Goal: Task Accomplishment & Management: Use online tool/utility

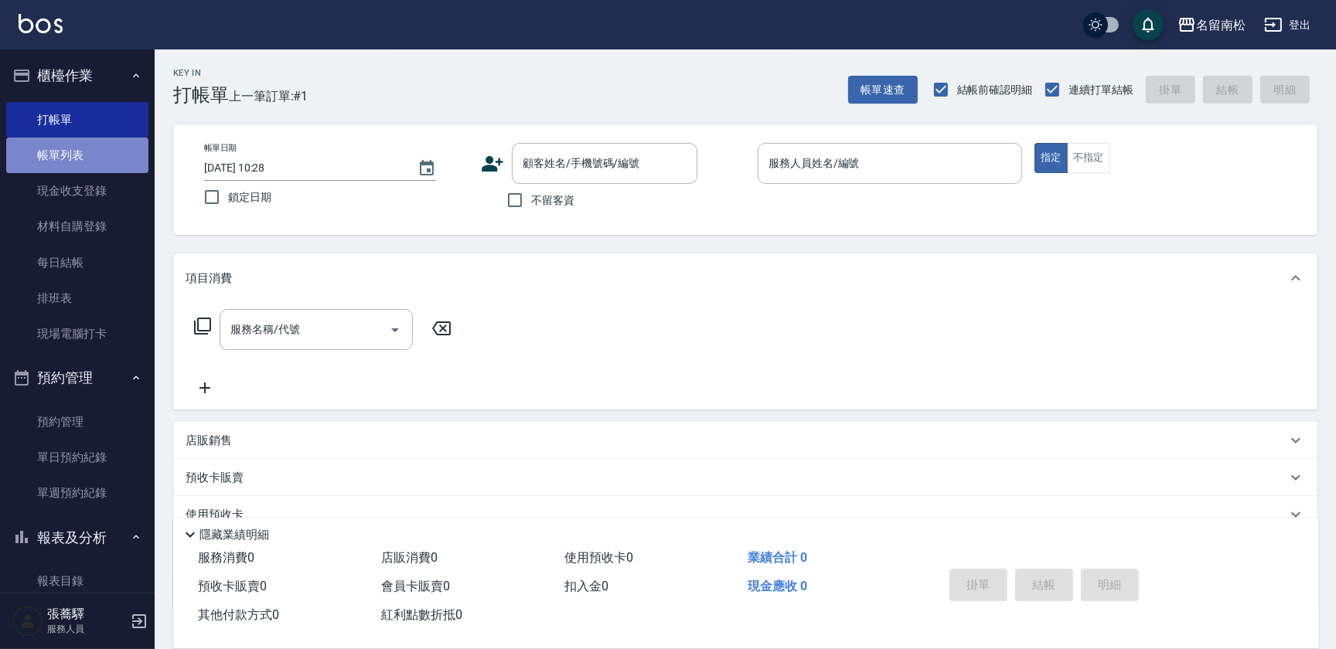
click at [78, 166] on link "帳單列表" at bounding box center [77, 156] width 142 height 36
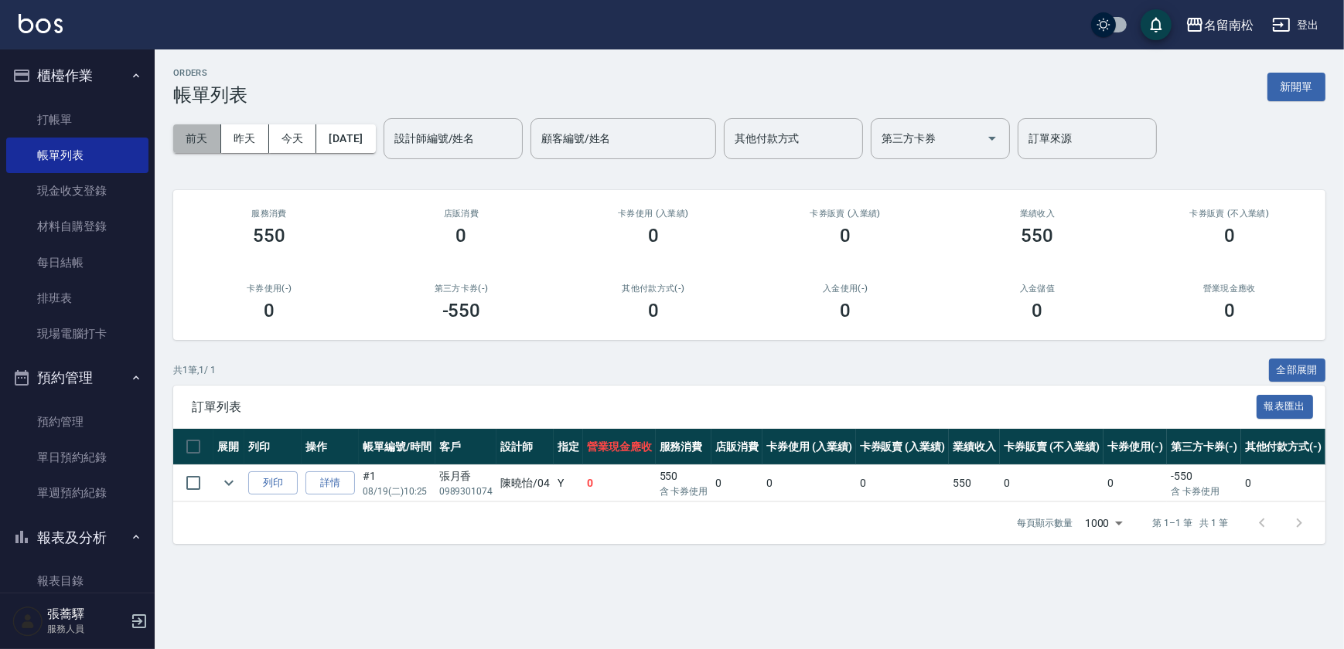
click at [199, 135] on button "前天" at bounding box center [197, 138] width 48 height 29
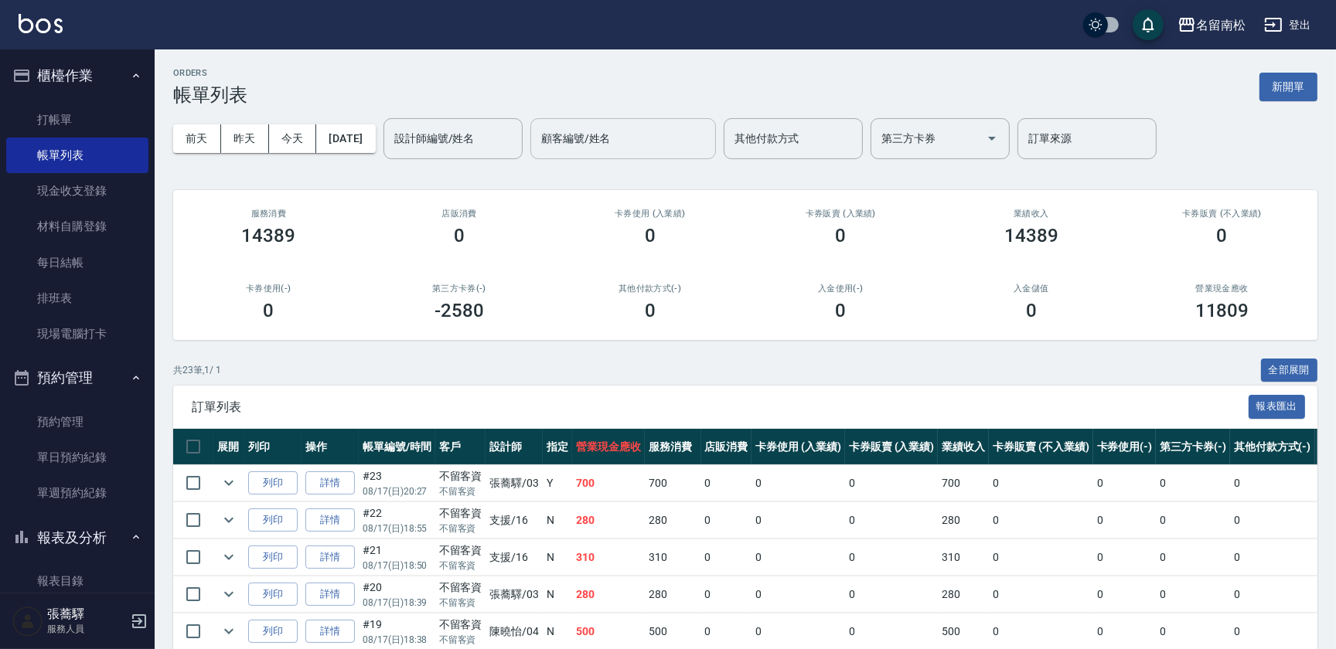
click at [621, 148] on input "顧客編號/姓名" at bounding box center [623, 138] width 172 height 27
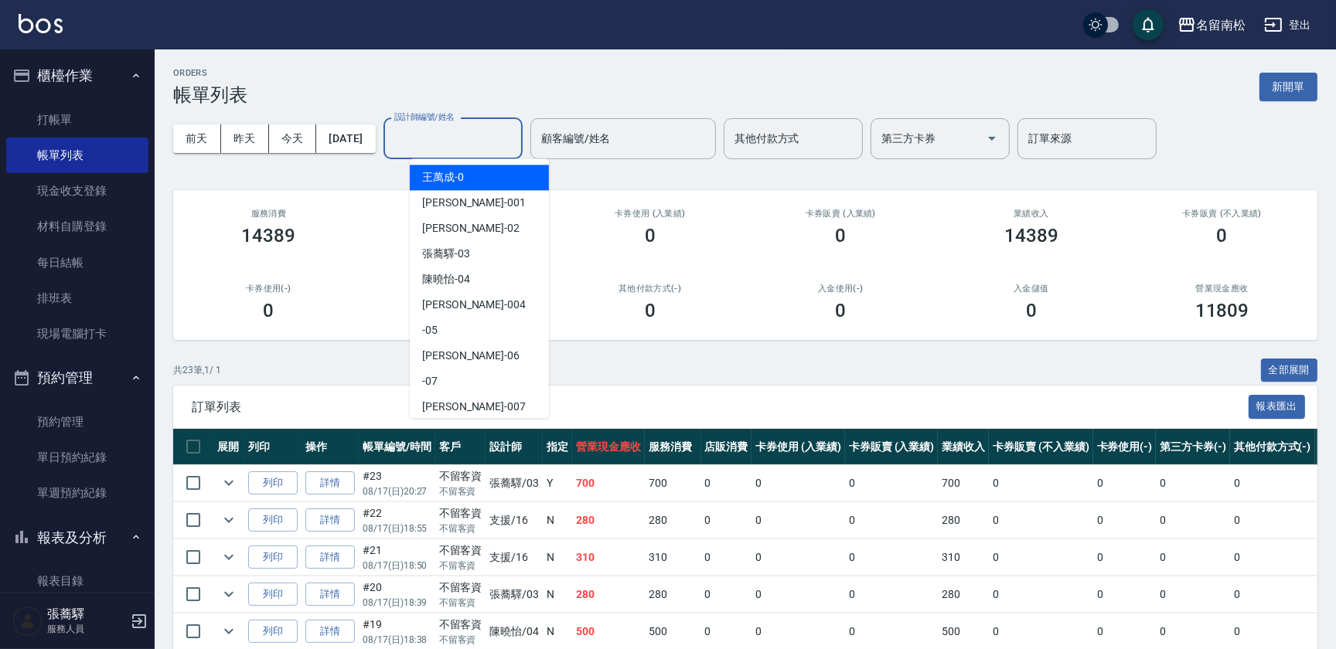
click at [484, 144] on input "設計師編號/姓名" at bounding box center [452, 138] width 125 height 27
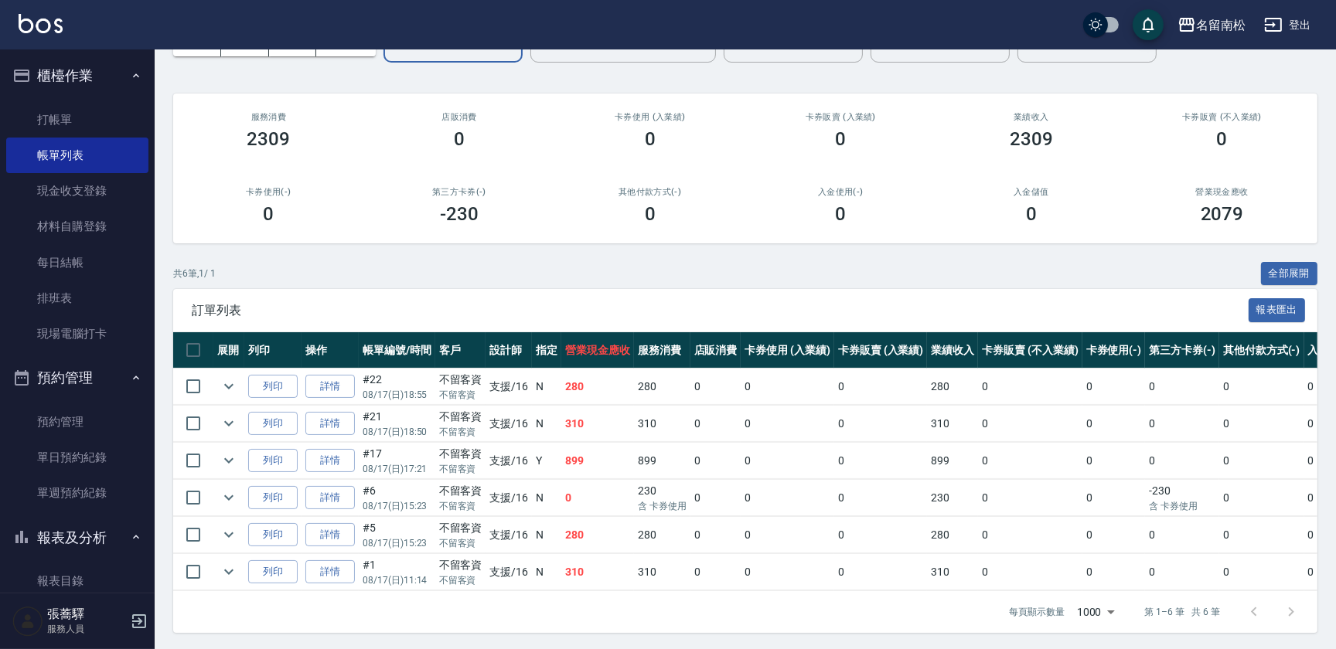
scroll to position [108, 0]
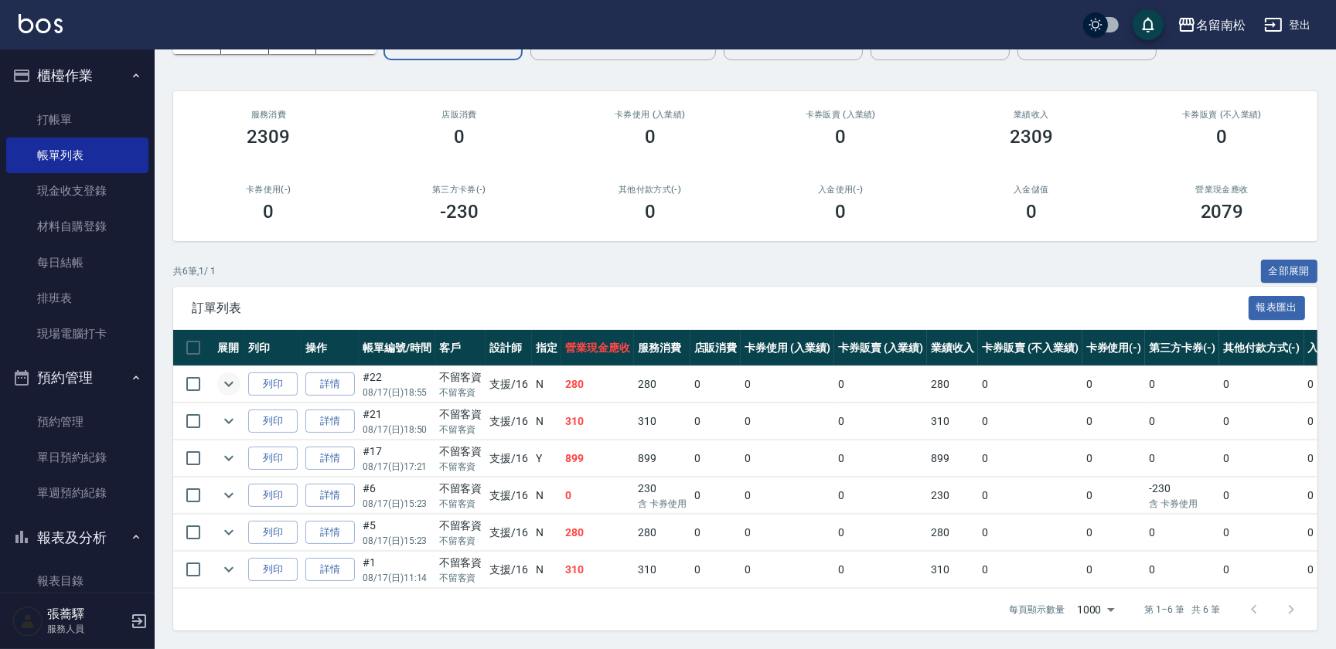
type input "支援-16"
click at [225, 376] on icon "expand row" at bounding box center [229, 384] width 19 height 19
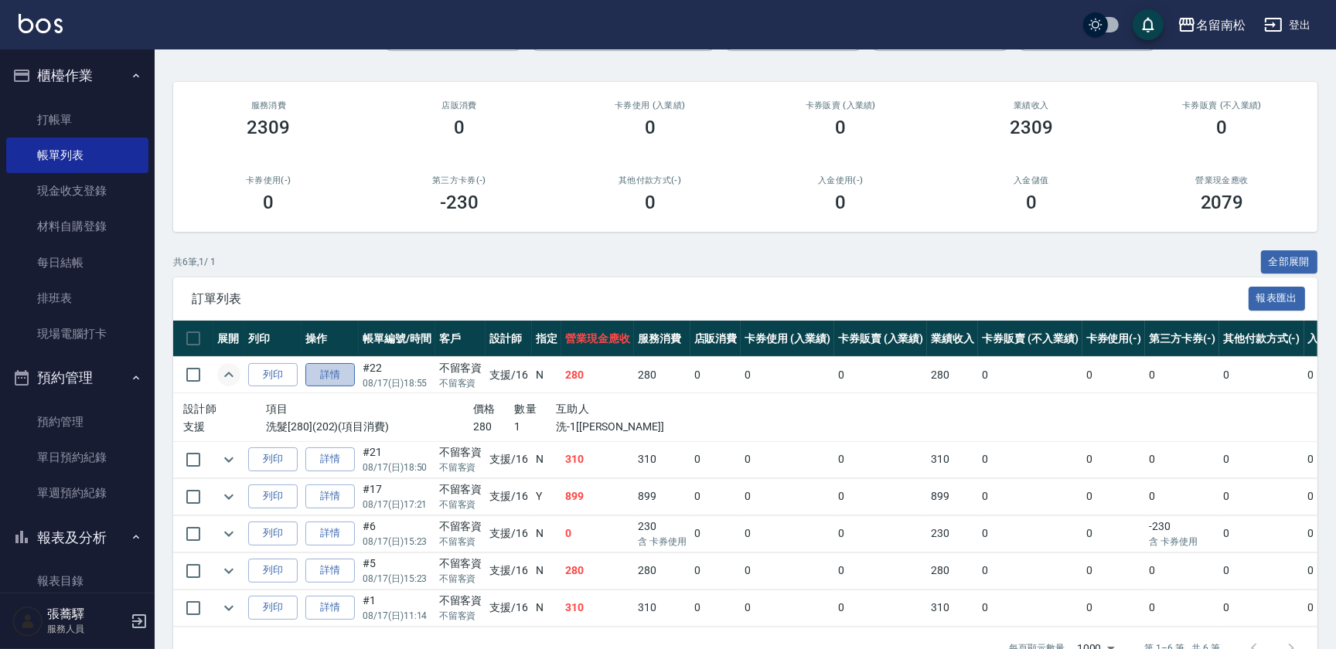
click at [331, 370] on link "詳情" at bounding box center [329, 375] width 49 height 24
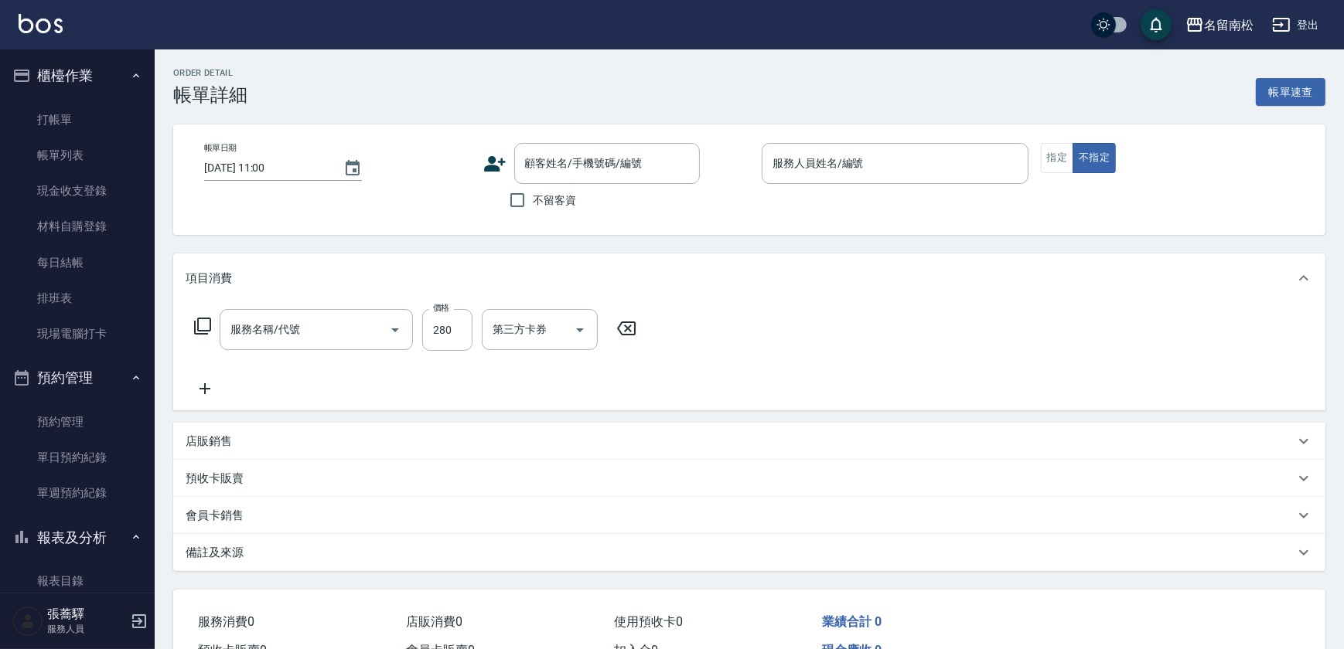
type input "[DATE] 18:55"
checkbox input "true"
type input "支援-16"
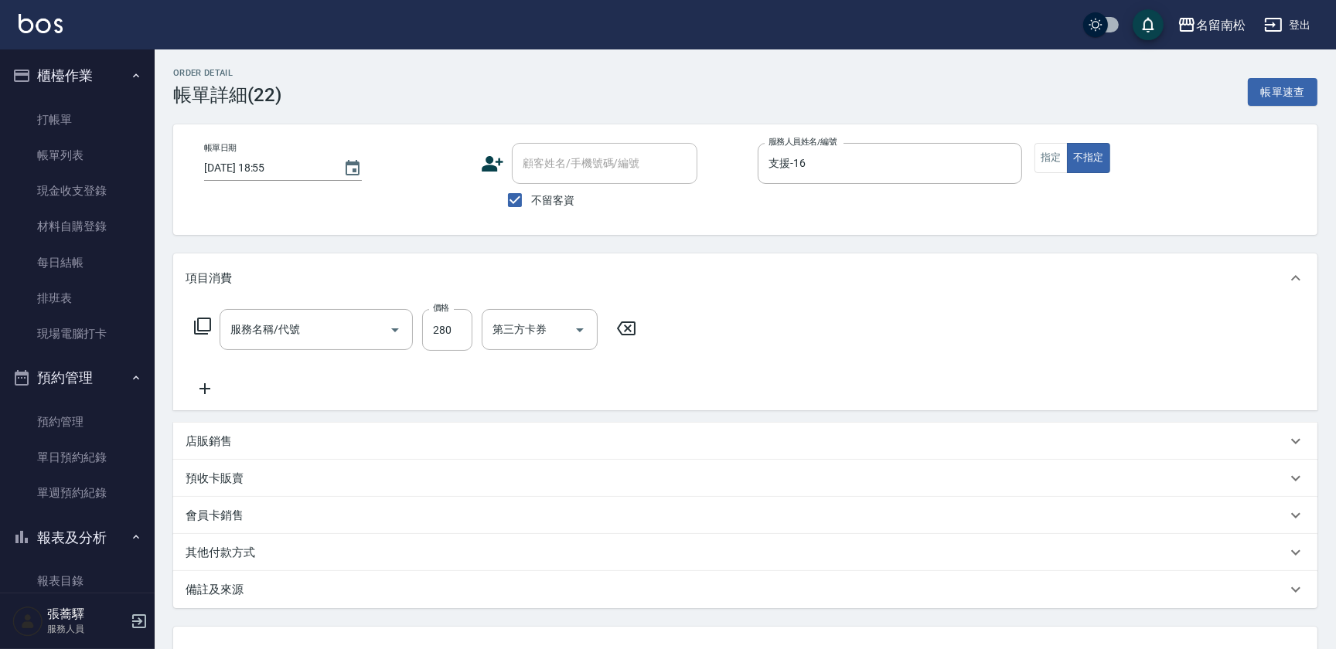
type input "洗髮[280](202)"
click at [549, 335] on button "Clear" at bounding box center [558, 330] width 22 height 22
type input "[PERSON_NAME]-55"
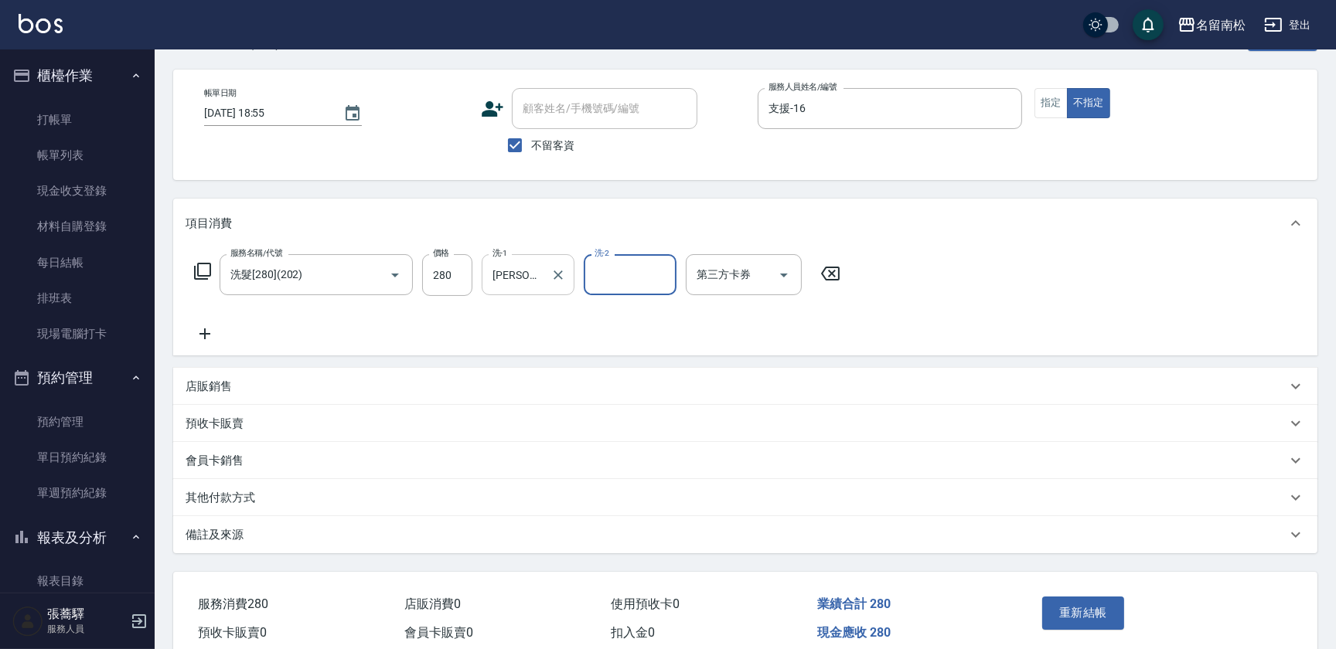
scroll to position [123, 0]
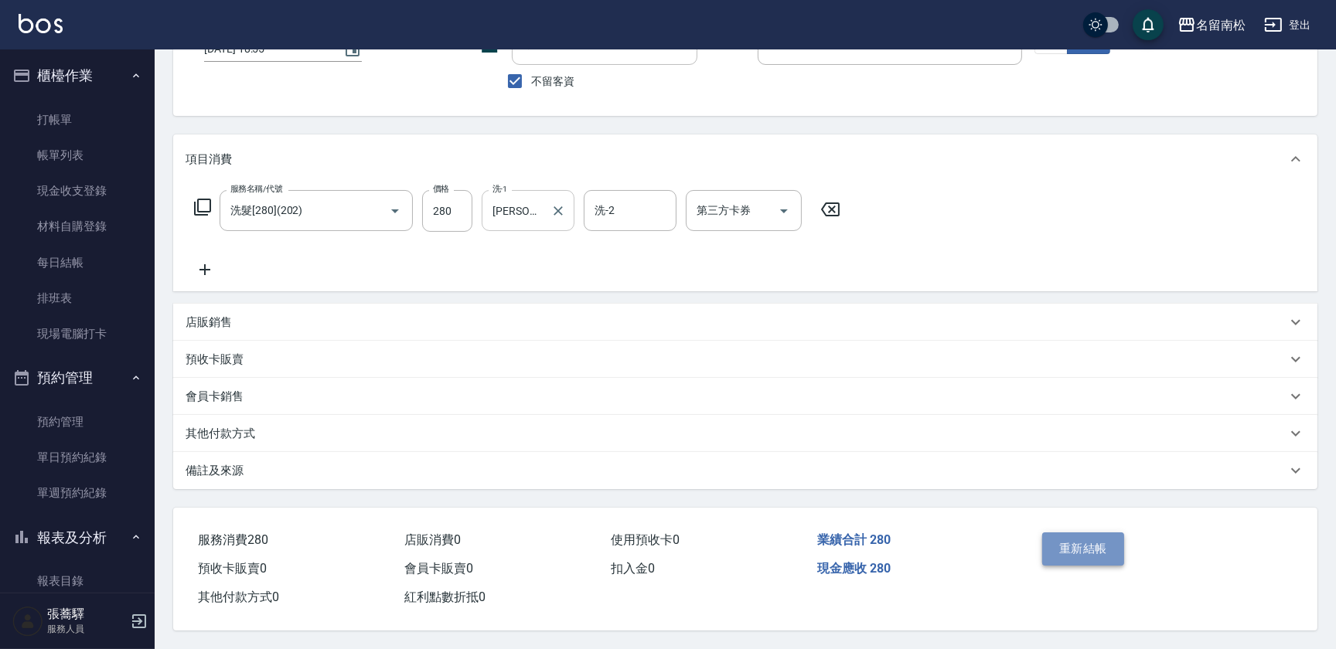
click at [1081, 536] on button "重新結帳" at bounding box center [1083, 549] width 82 height 32
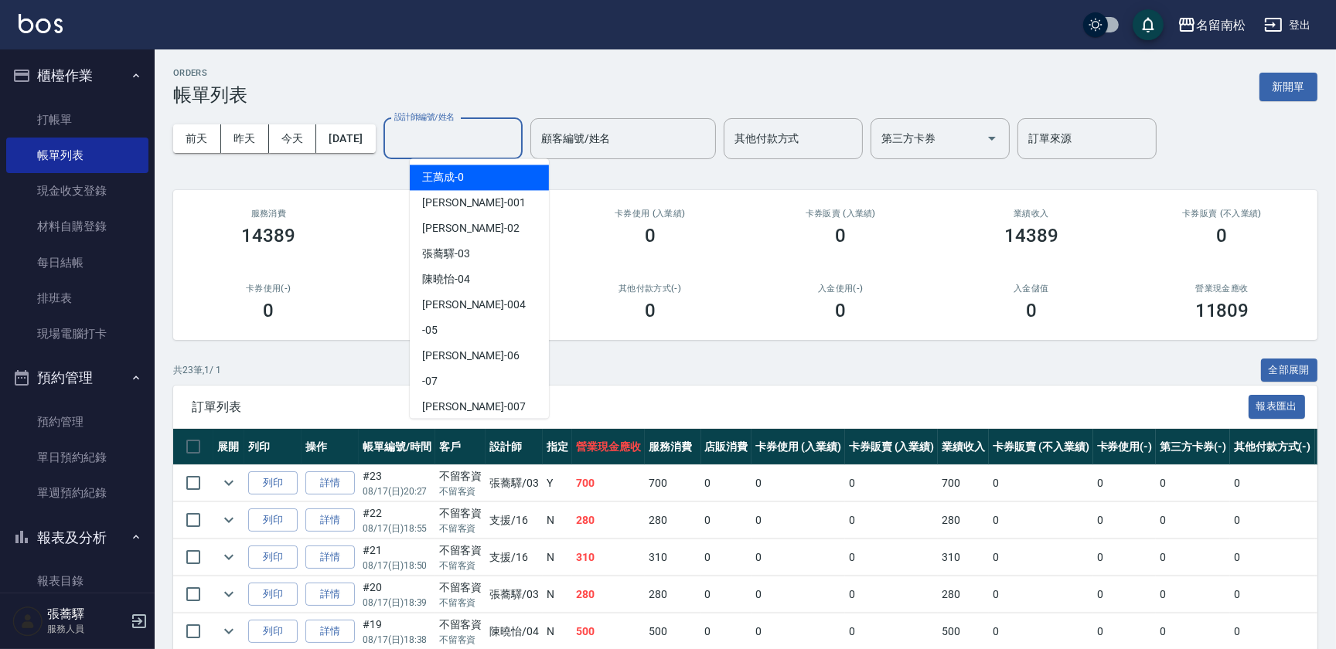
click at [478, 125] on div "設計師編號/姓名 設計師編號/姓名" at bounding box center [452, 138] width 139 height 41
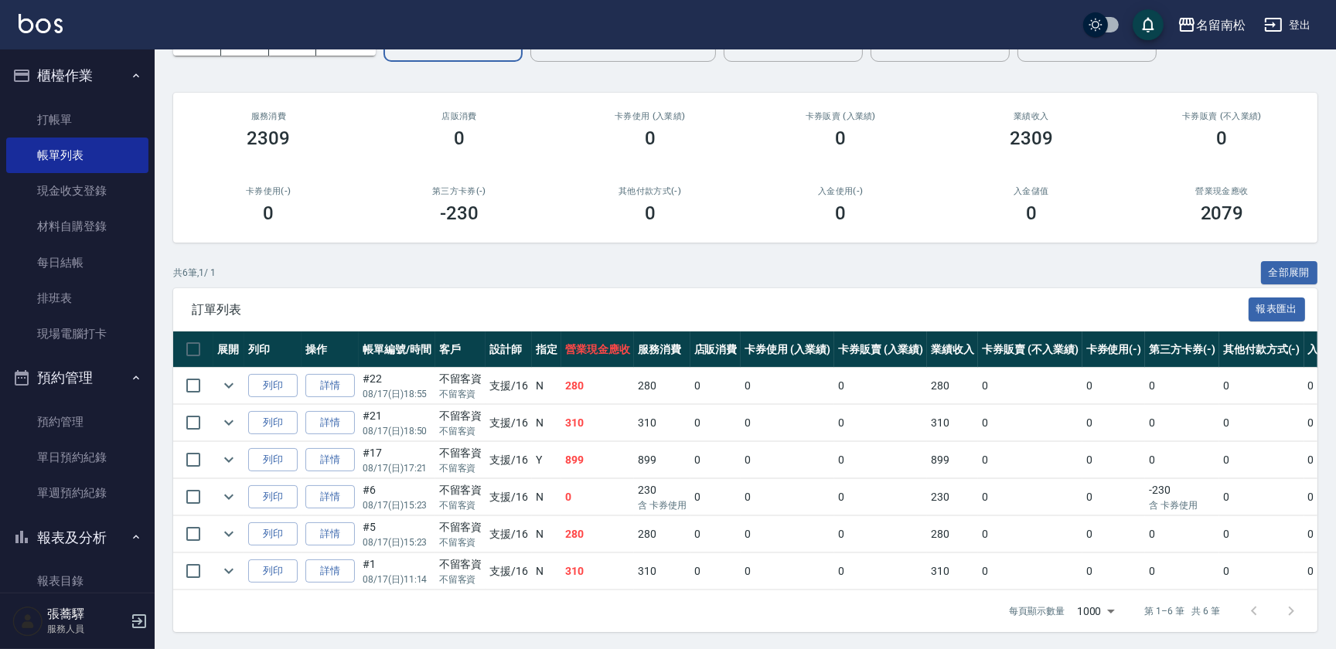
scroll to position [108, 0]
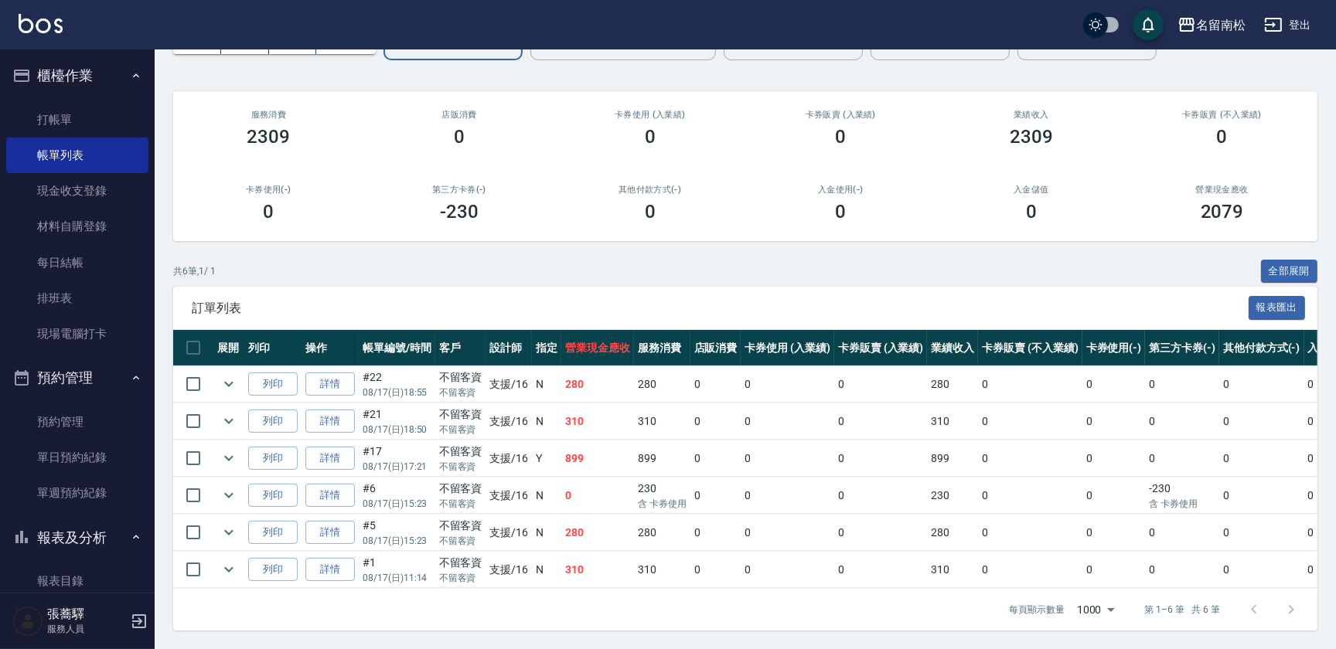
type input "支援-16"
click at [244, 407] on td "列印" at bounding box center [272, 422] width 57 height 36
click at [229, 412] on icon "expand row" at bounding box center [229, 421] width 19 height 19
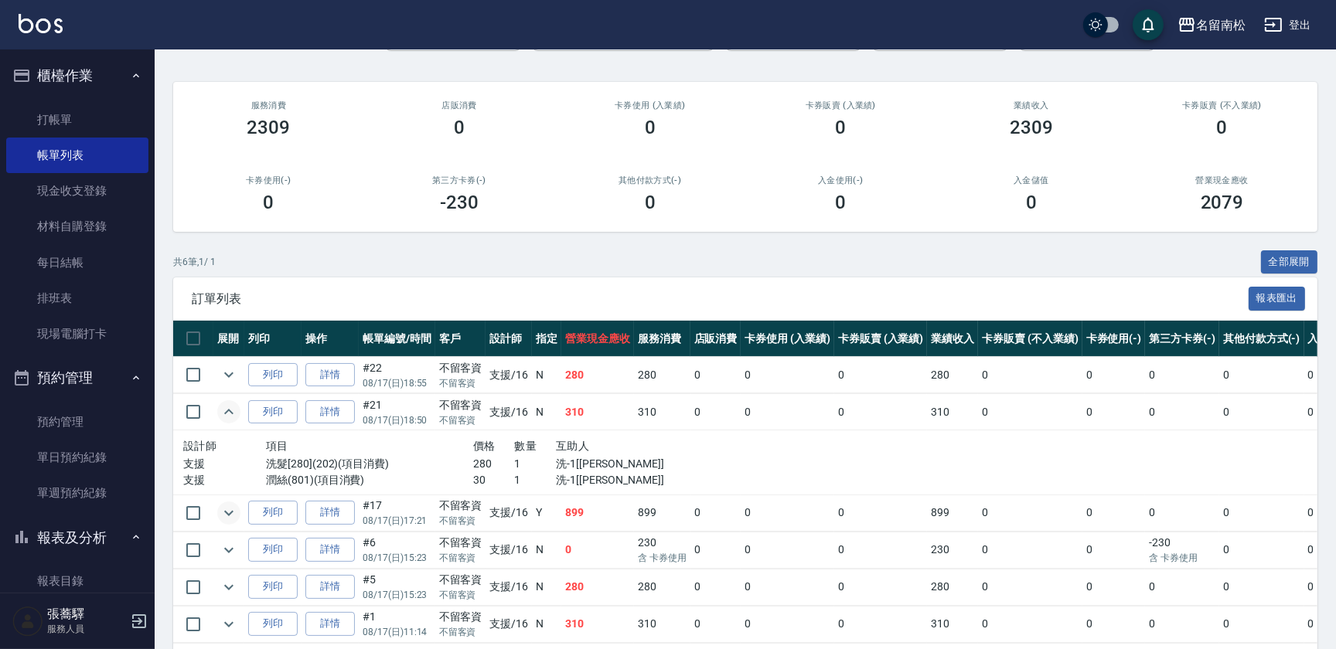
click at [225, 516] on icon "expand row" at bounding box center [229, 513] width 19 height 19
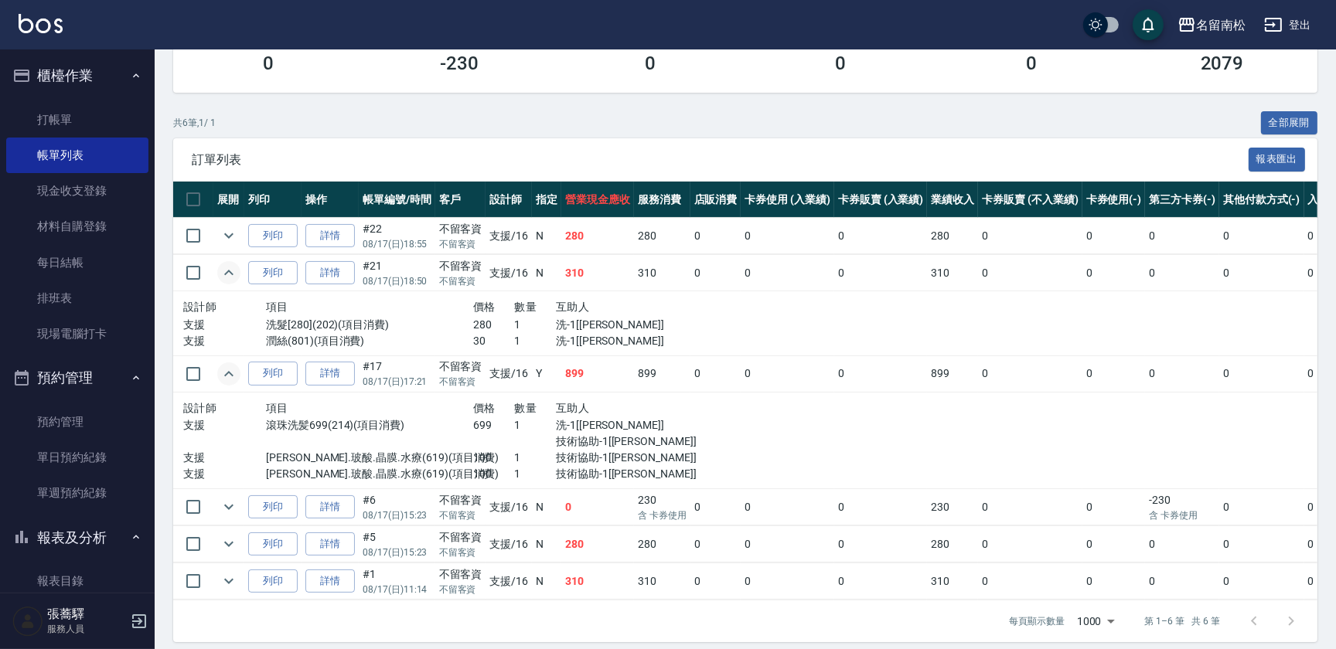
scroll to position [248, 0]
click at [230, 509] on icon "expand row" at bounding box center [229, 506] width 19 height 19
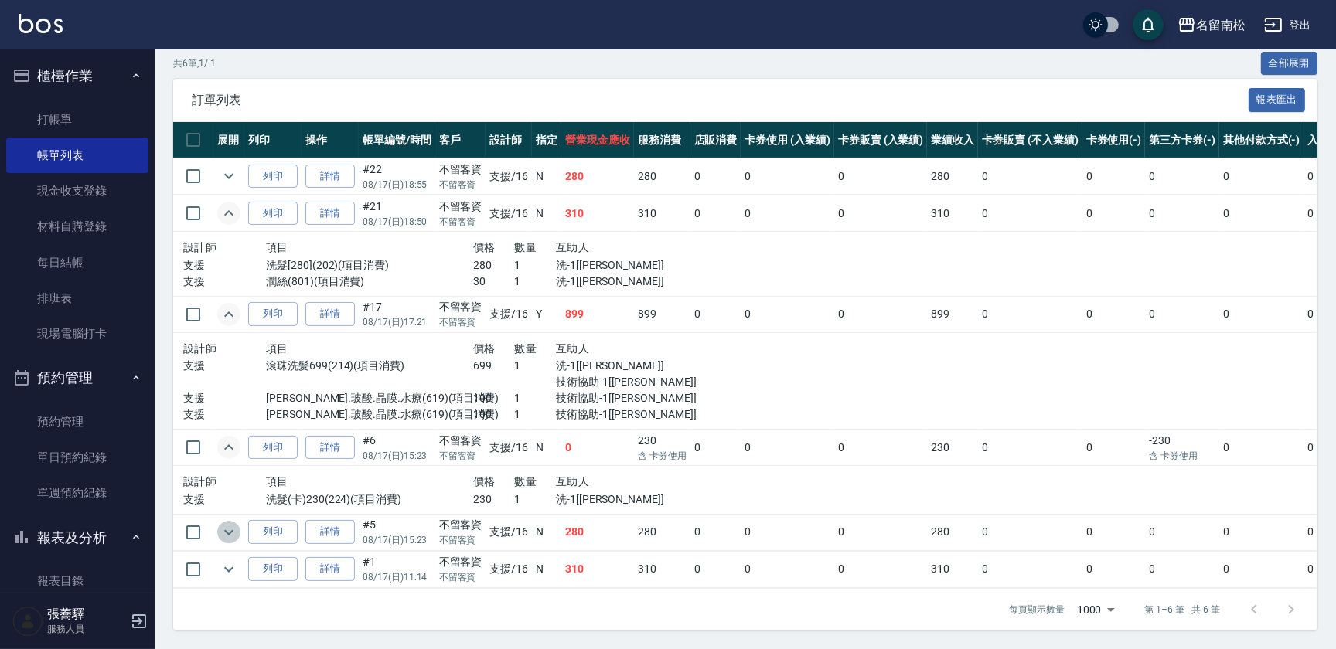
click at [236, 523] on icon "expand row" at bounding box center [229, 532] width 19 height 19
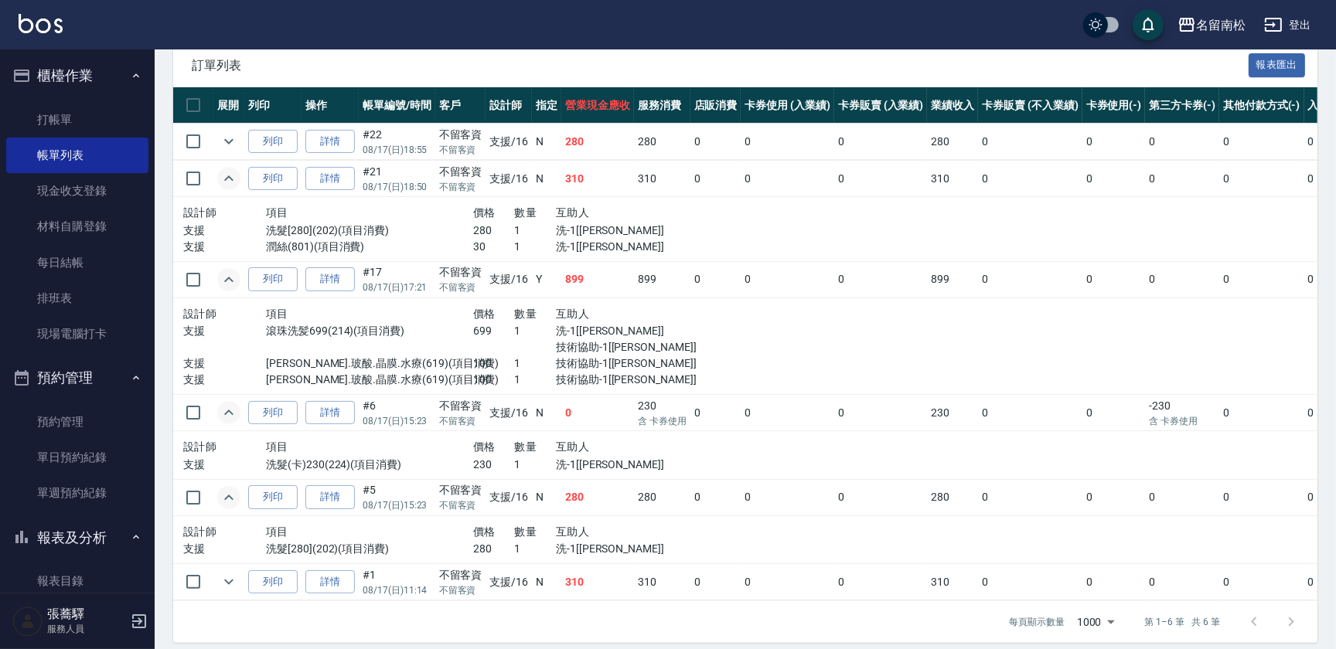
scroll to position [363, 0]
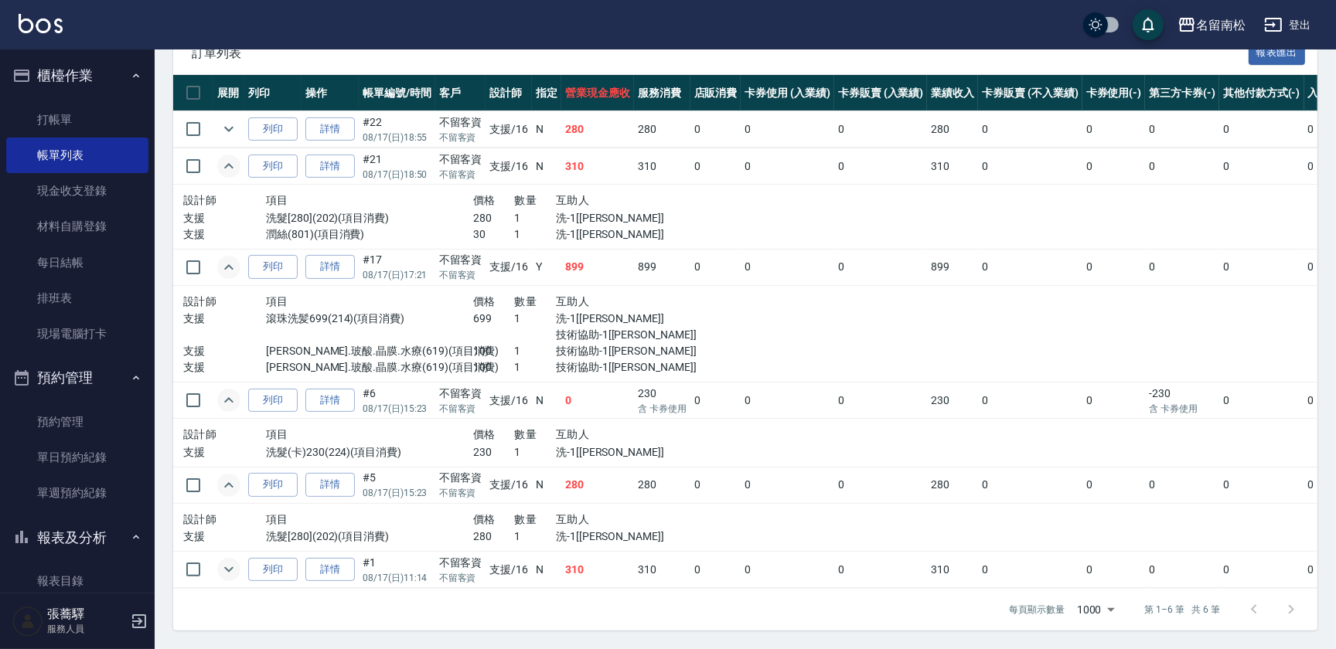
click at [234, 560] on icon "expand row" at bounding box center [229, 569] width 19 height 19
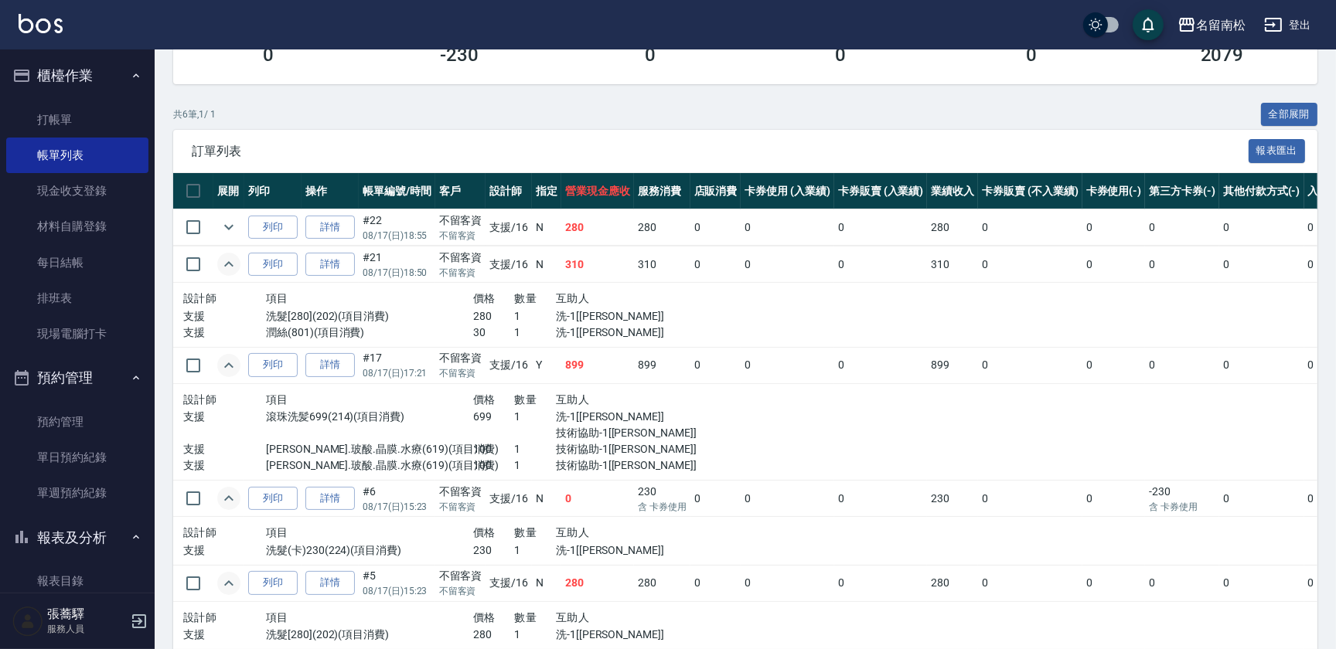
scroll to position [216, 0]
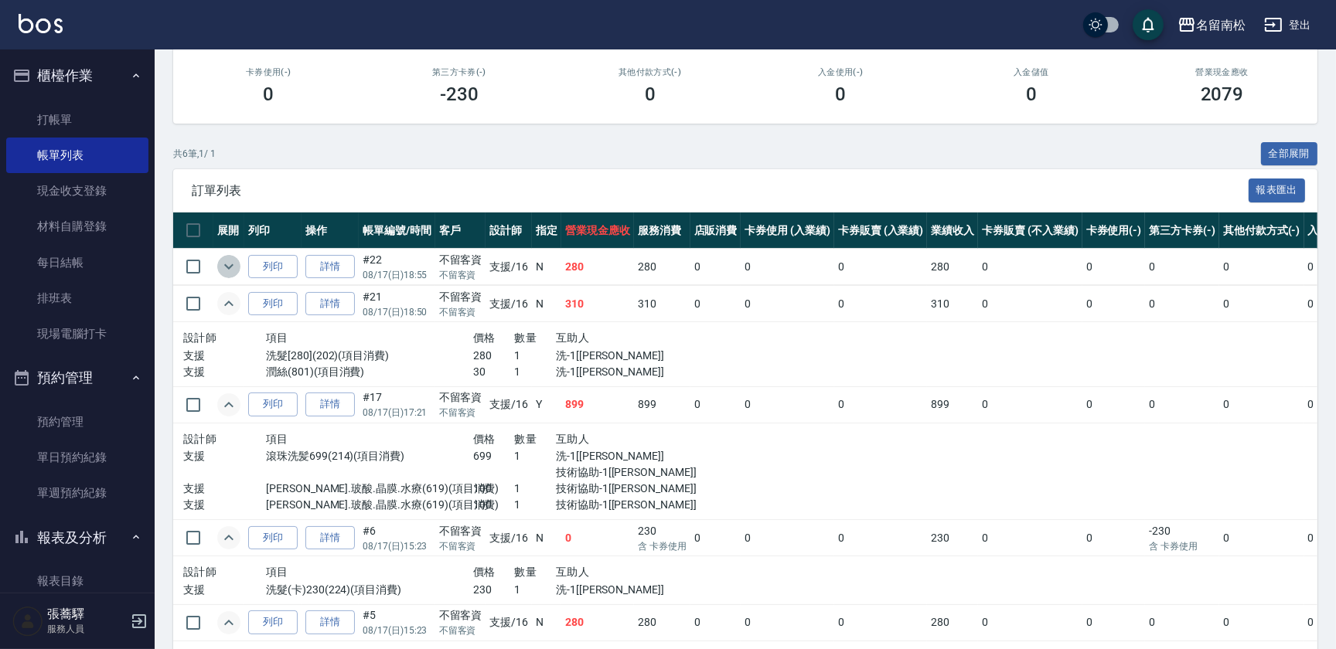
click at [223, 264] on icon "expand row" at bounding box center [229, 266] width 19 height 19
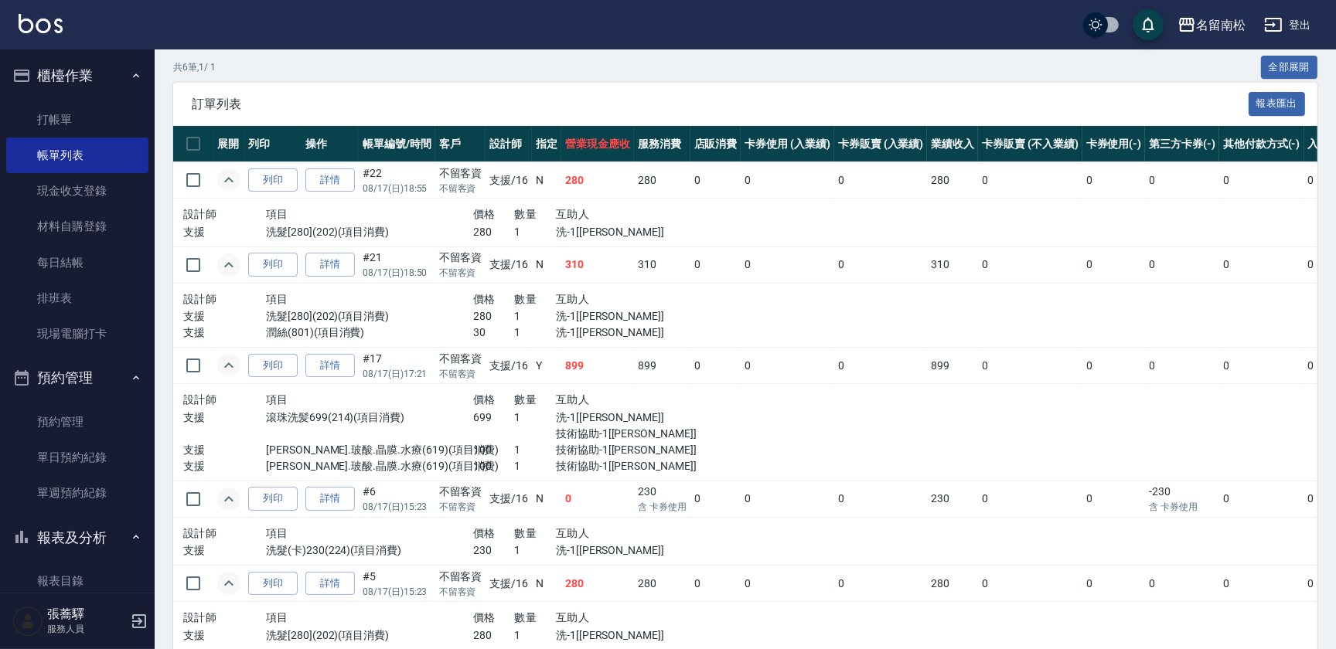
scroll to position [286, 0]
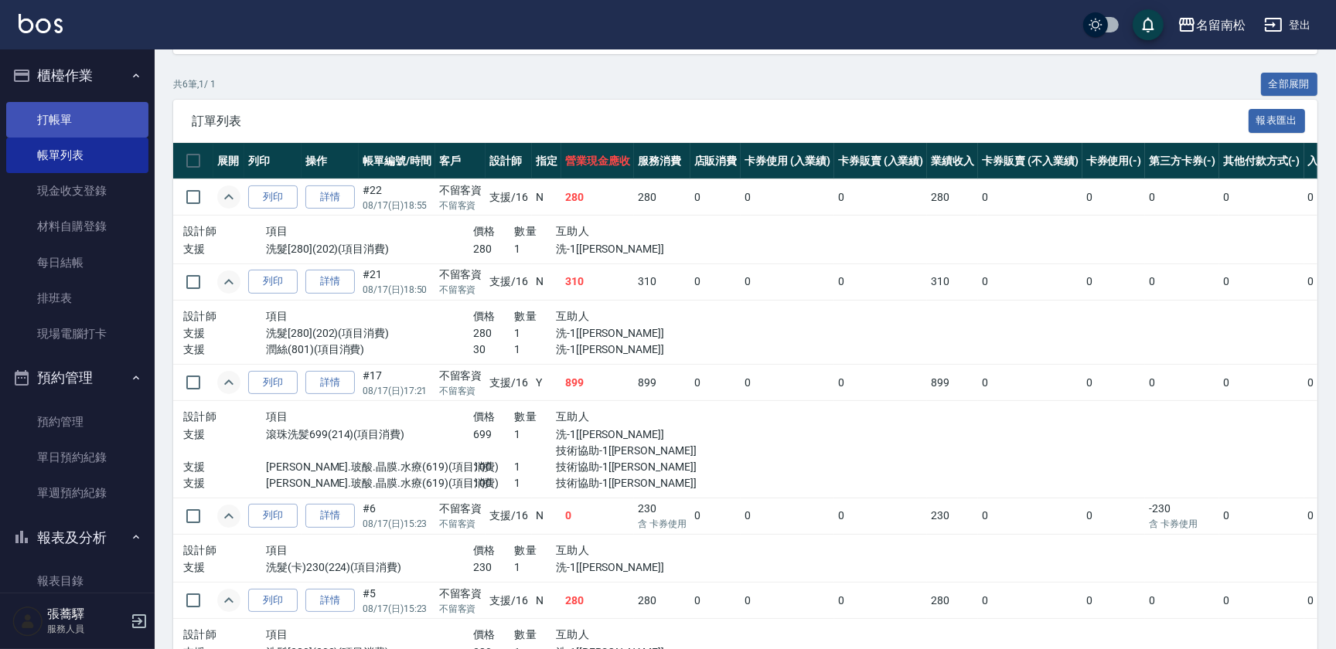
click at [77, 108] on link "打帳單" at bounding box center [77, 120] width 142 height 36
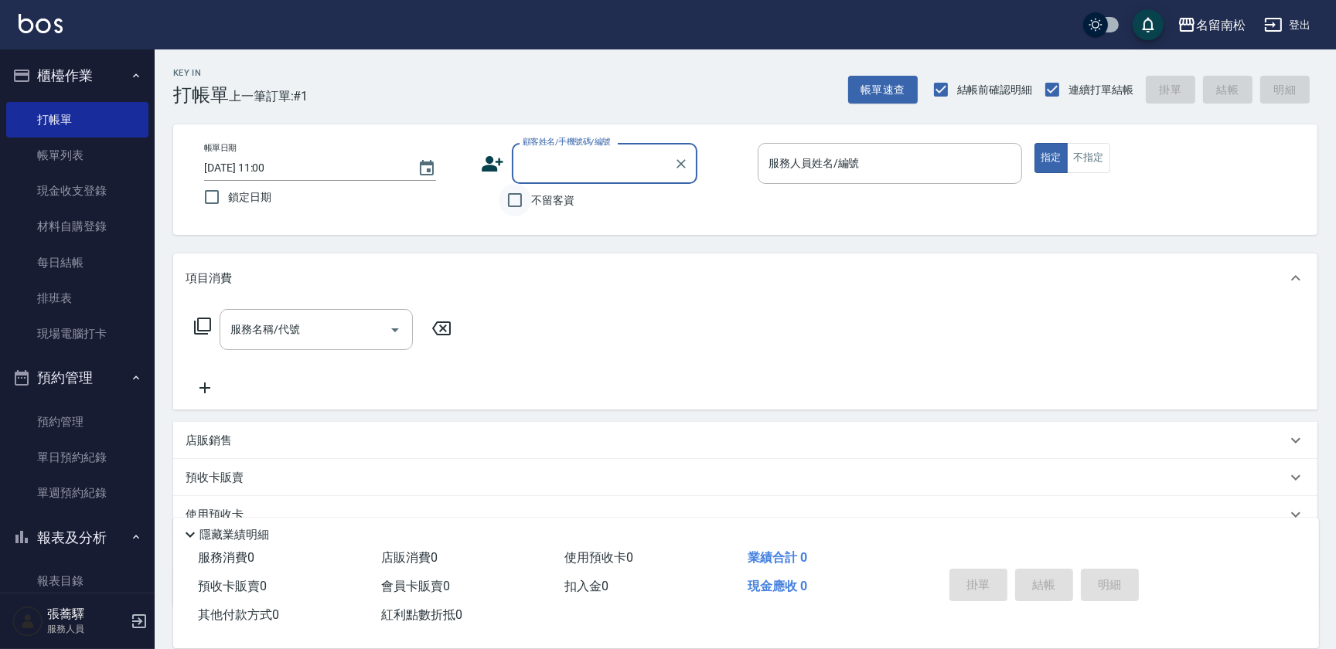
click at [504, 192] on input "不留客資" at bounding box center [515, 200] width 32 height 32
checkbox input "true"
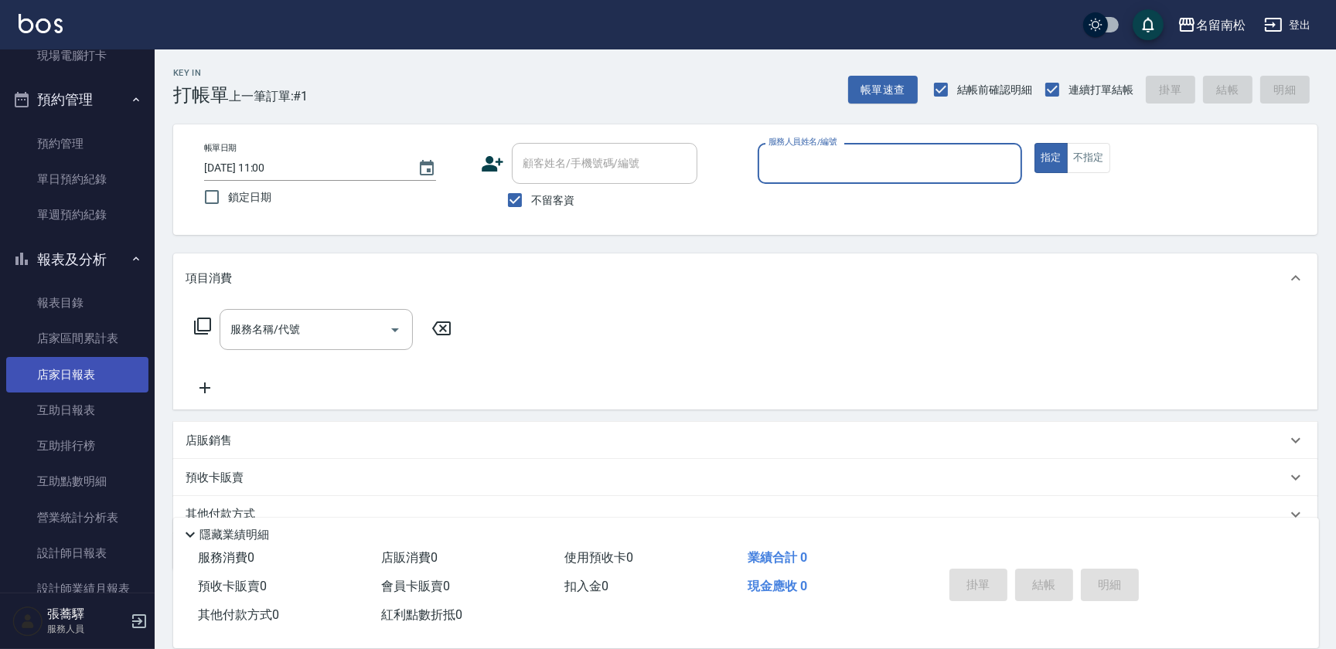
scroll to position [281, 0]
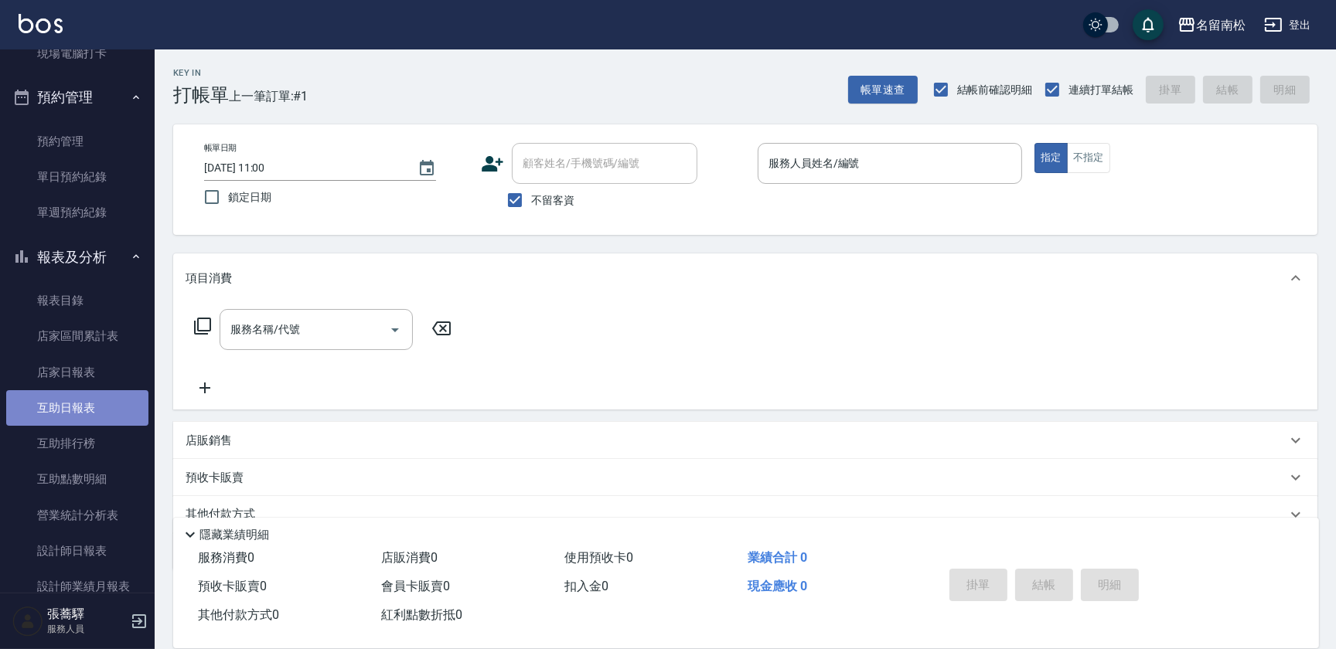
click at [93, 406] on link "互助日報表" at bounding box center [77, 408] width 142 height 36
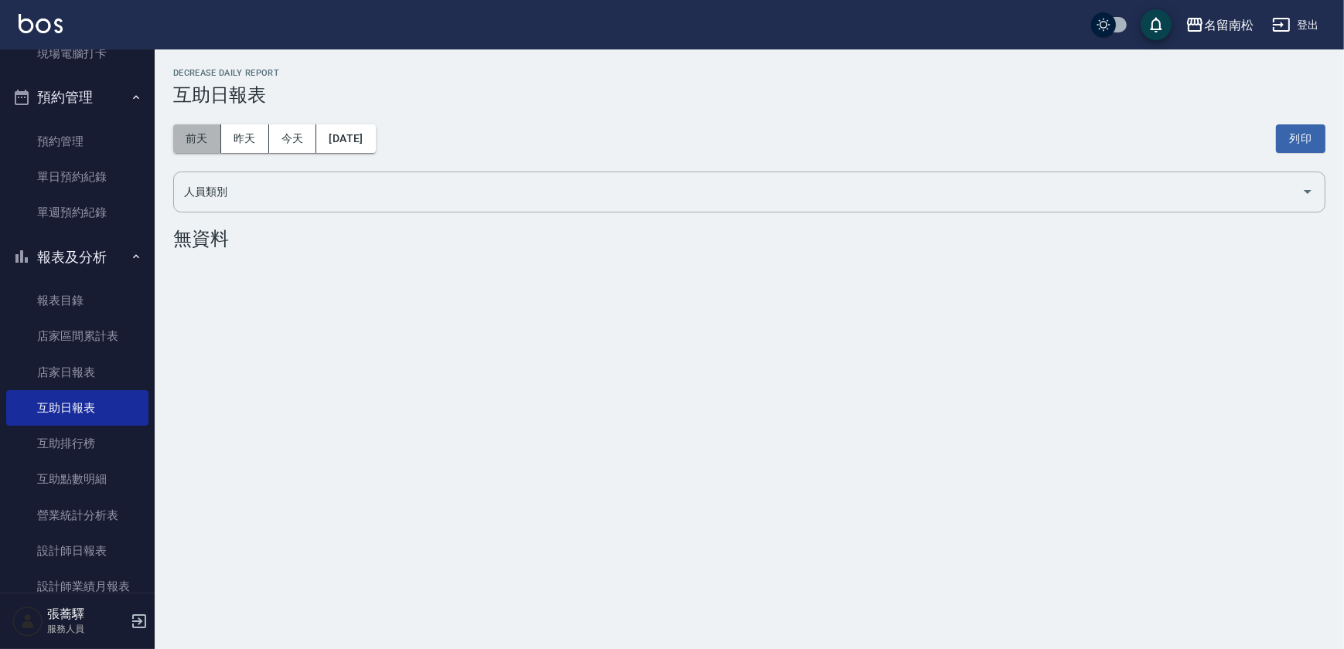
click at [202, 141] on button "前天" at bounding box center [197, 138] width 48 height 29
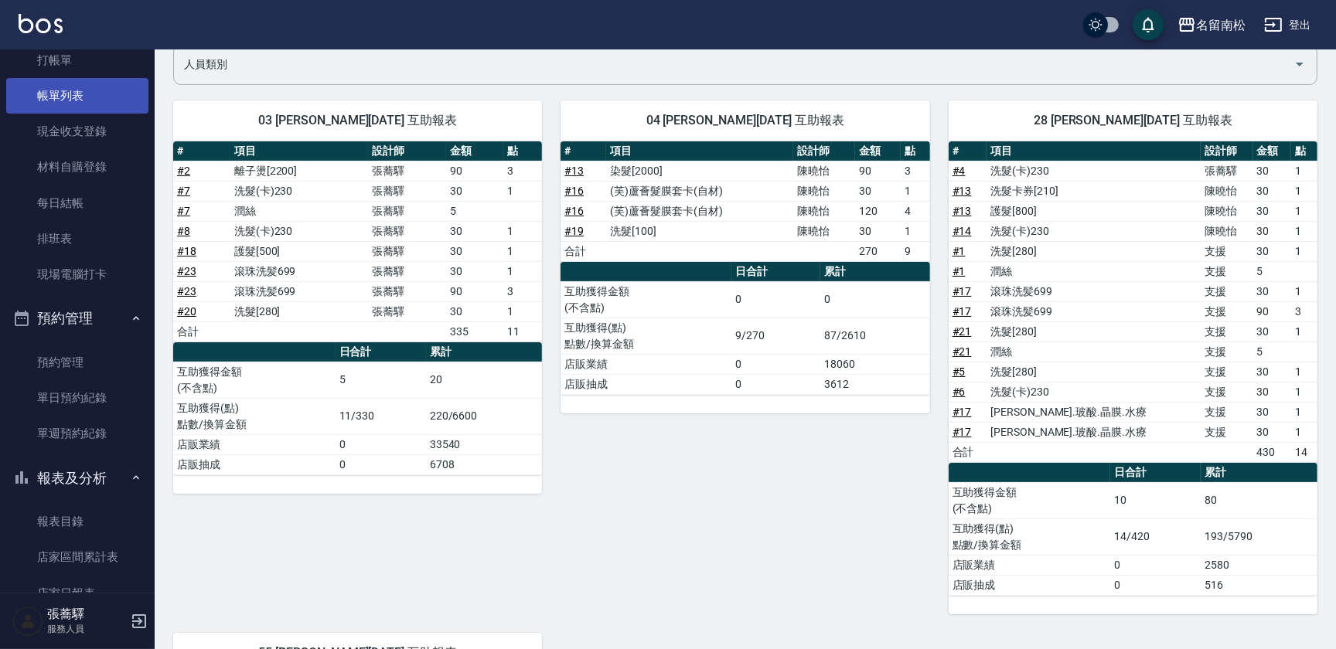
scroll to position [12, 0]
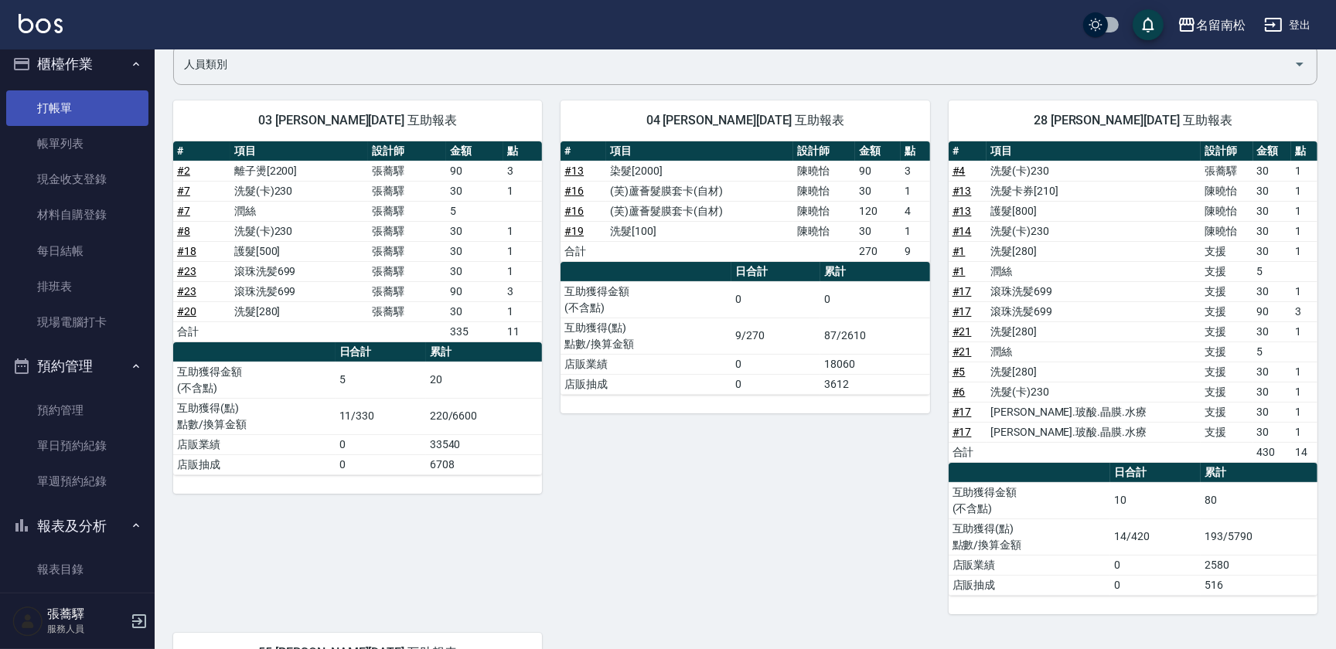
click at [104, 111] on link "打帳單" at bounding box center [77, 108] width 142 height 36
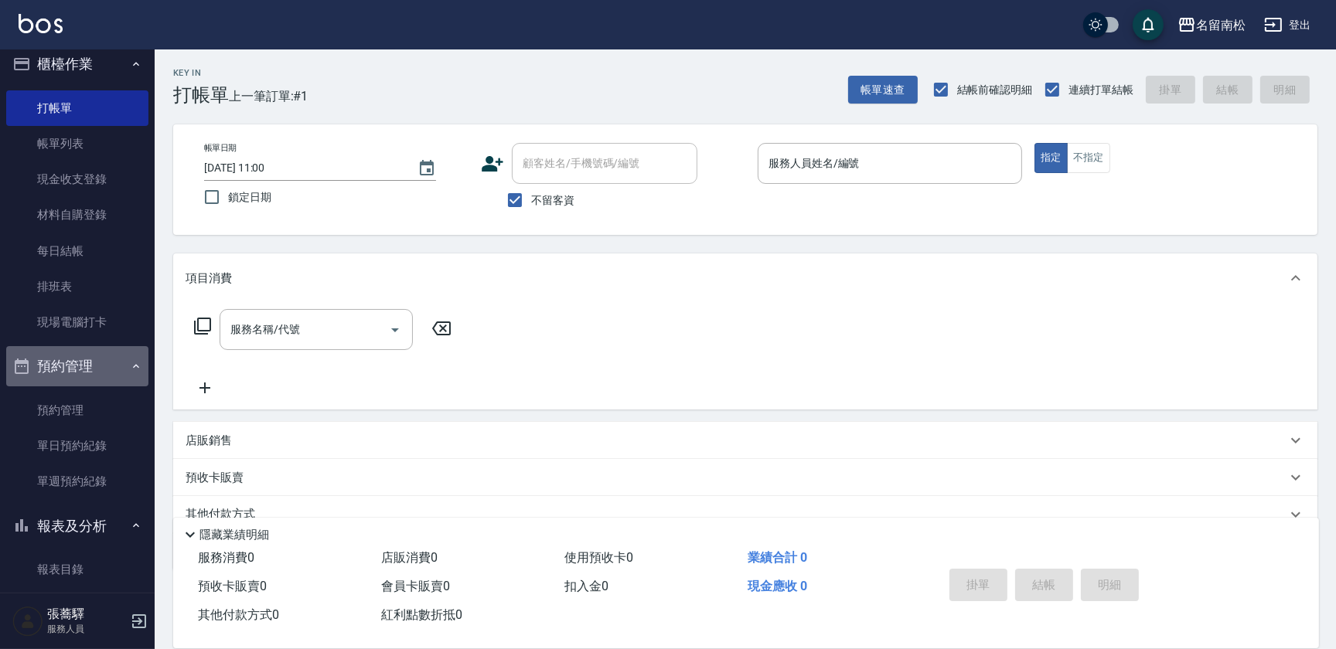
click at [130, 370] on icon "button" at bounding box center [136, 366] width 12 height 12
